Goal: Find specific page/section: Find specific page/section

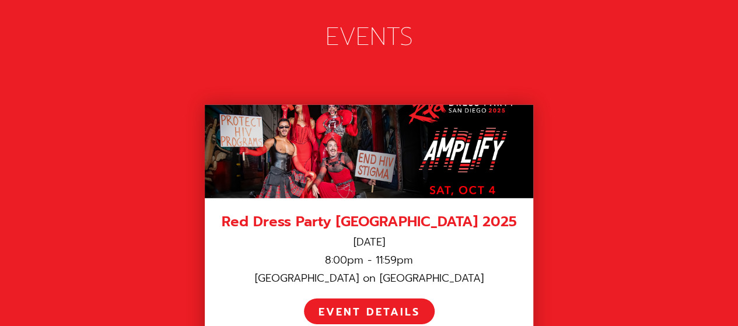
scroll to position [1692, 0]
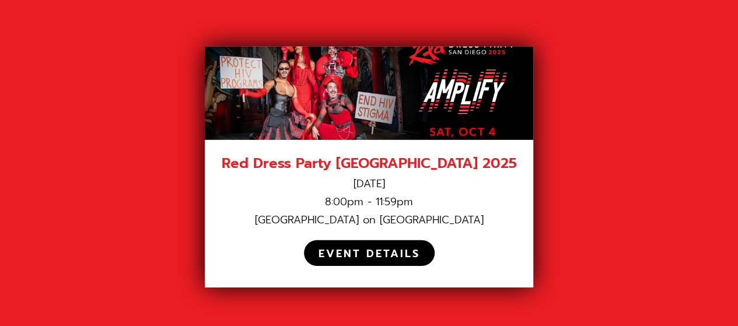
click at [393, 247] on div "EVENT DETAILS" at bounding box center [370, 253] width 102 height 13
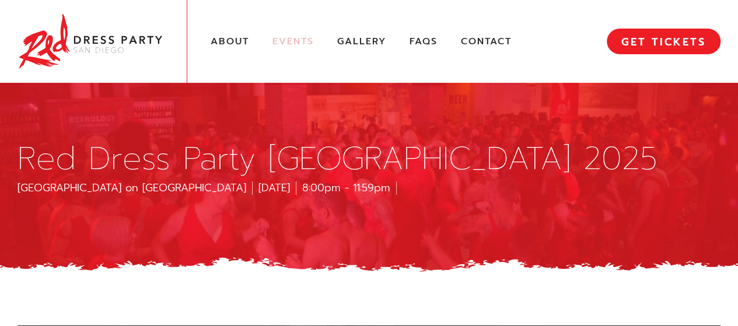
click at [301, 39] on link "Events" at bounding box center [292, 42] width 41 height 12
